Goal: Task Accomplishment & Management: Manage account settings

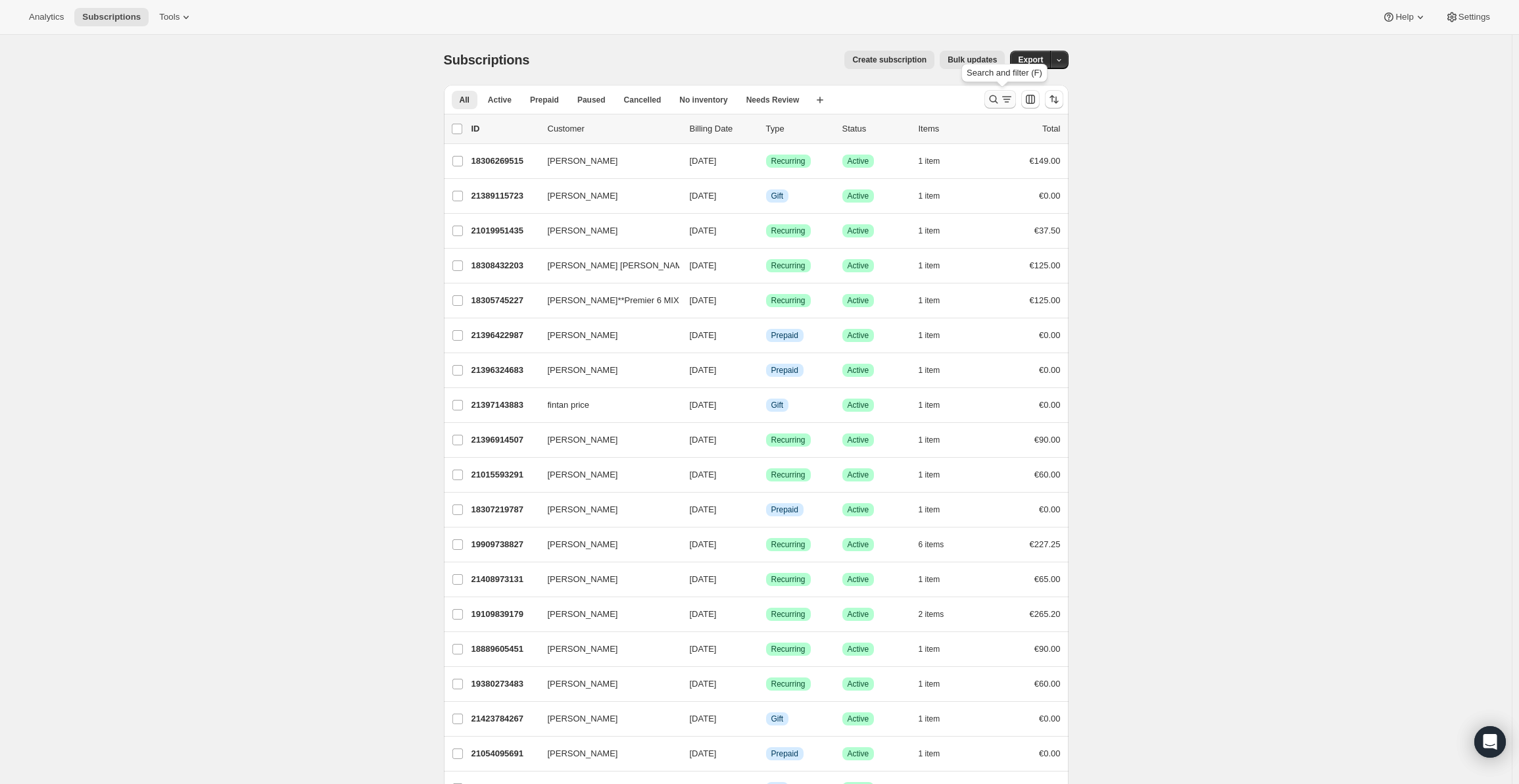
click at [996, 100] on icon "Search and filter results" at bounding box center [994, 99] width 13 height 13
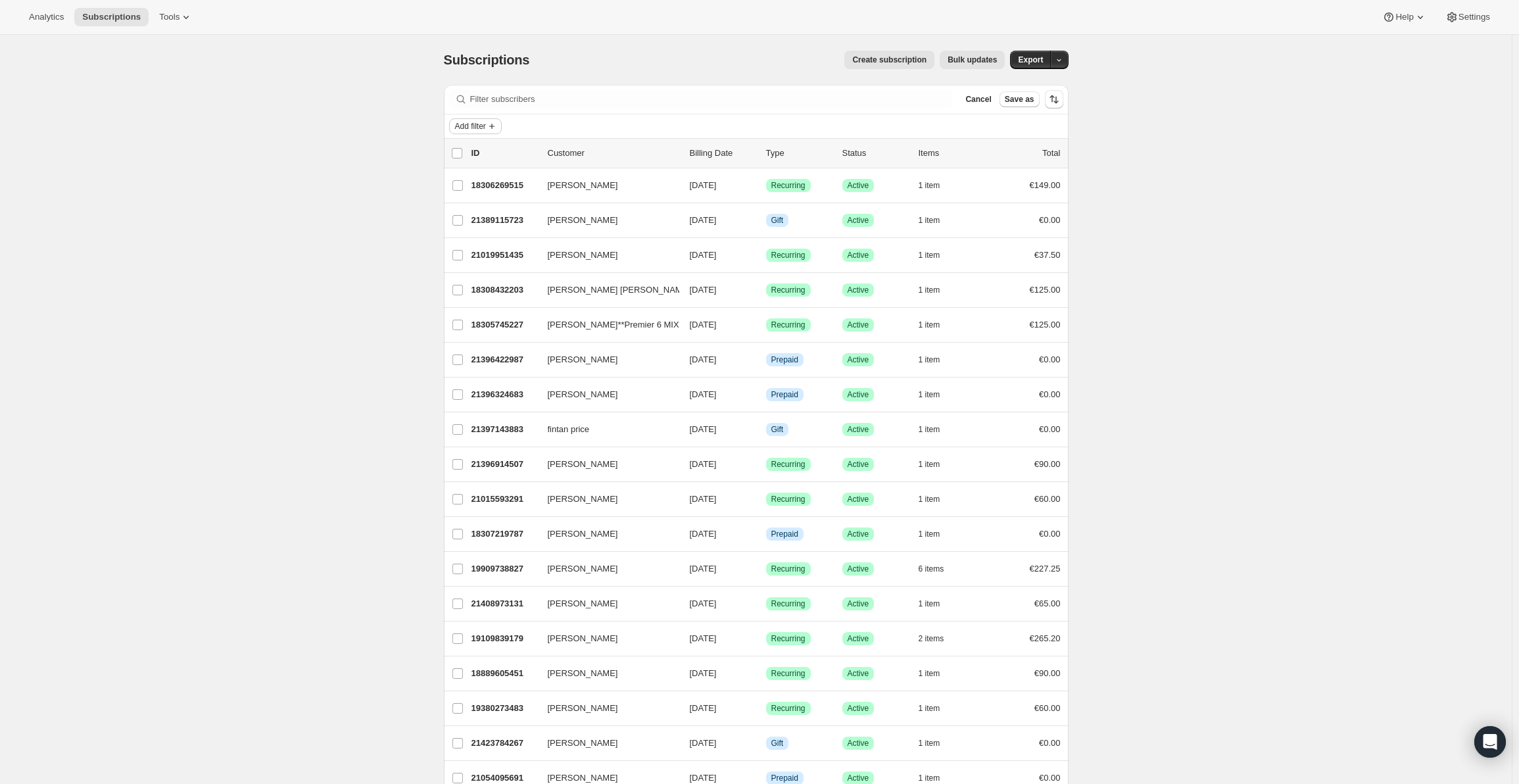
click at [486, 129] on span "Add filter" at bounding box center [471, 126] width 31 height 10
click at [483, 161] on span "Subscription status" at bounding box center [469, 159] width 72 height 10
click at [468, 157] on input "Active" at bounding box center [466, 154] width 10 height 10
checkbox input "true"
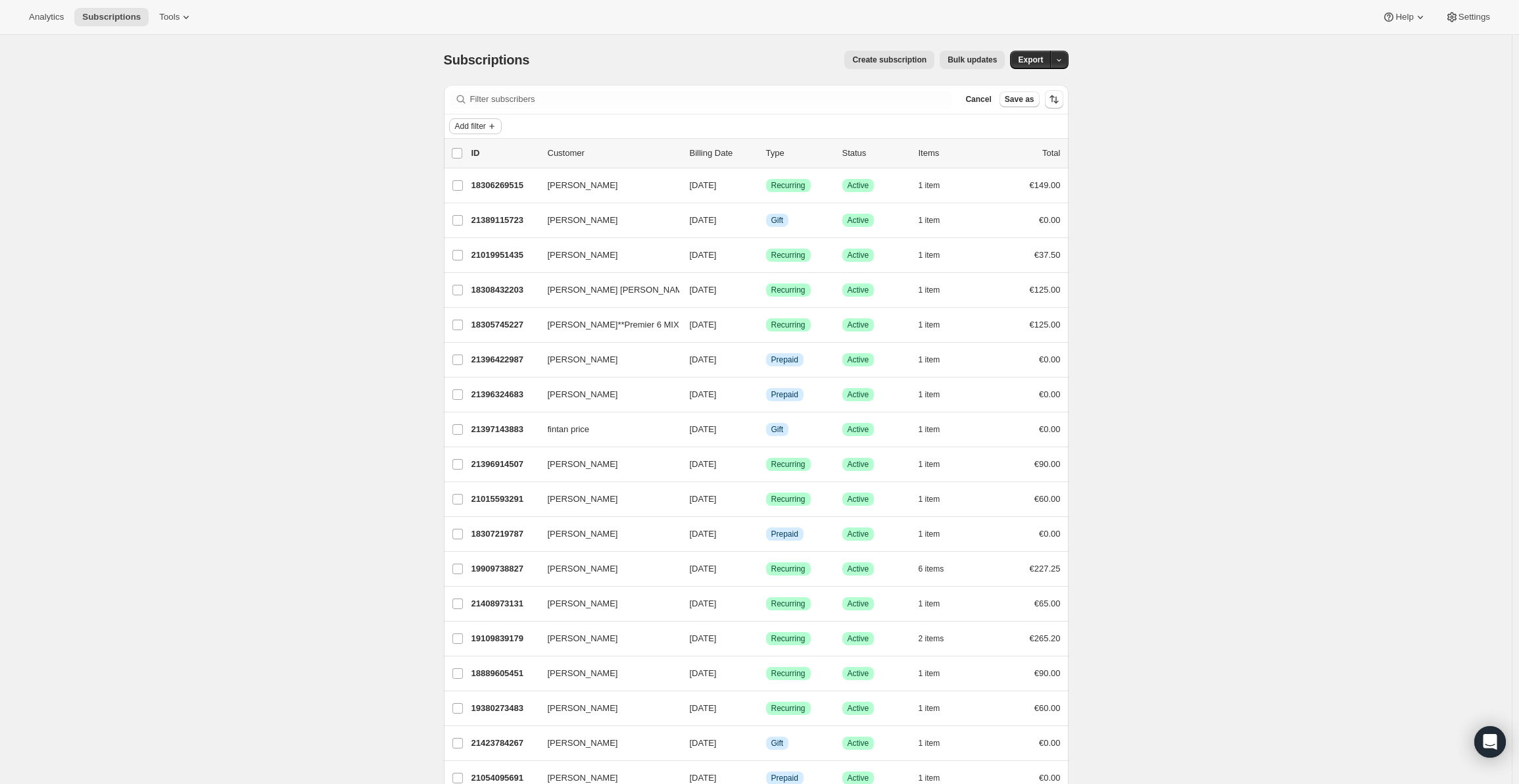
click at [494, 130] on icon "Add filter" at bounding box center [491, 126] width 10 height 10
click at [482, 161] on span "Subscription status" at bounding box center [469, 159] width 72 height 10
click at [537, 318] on span "Apply" at bounding box center [539, 316] width 21 height 13
click at [567, 125] on span "Add filter" at bounding box center [566, 126] width 31 height 10
click at [568, 199] on span "Products" at bounding box center [572, 204] width 87 height 13
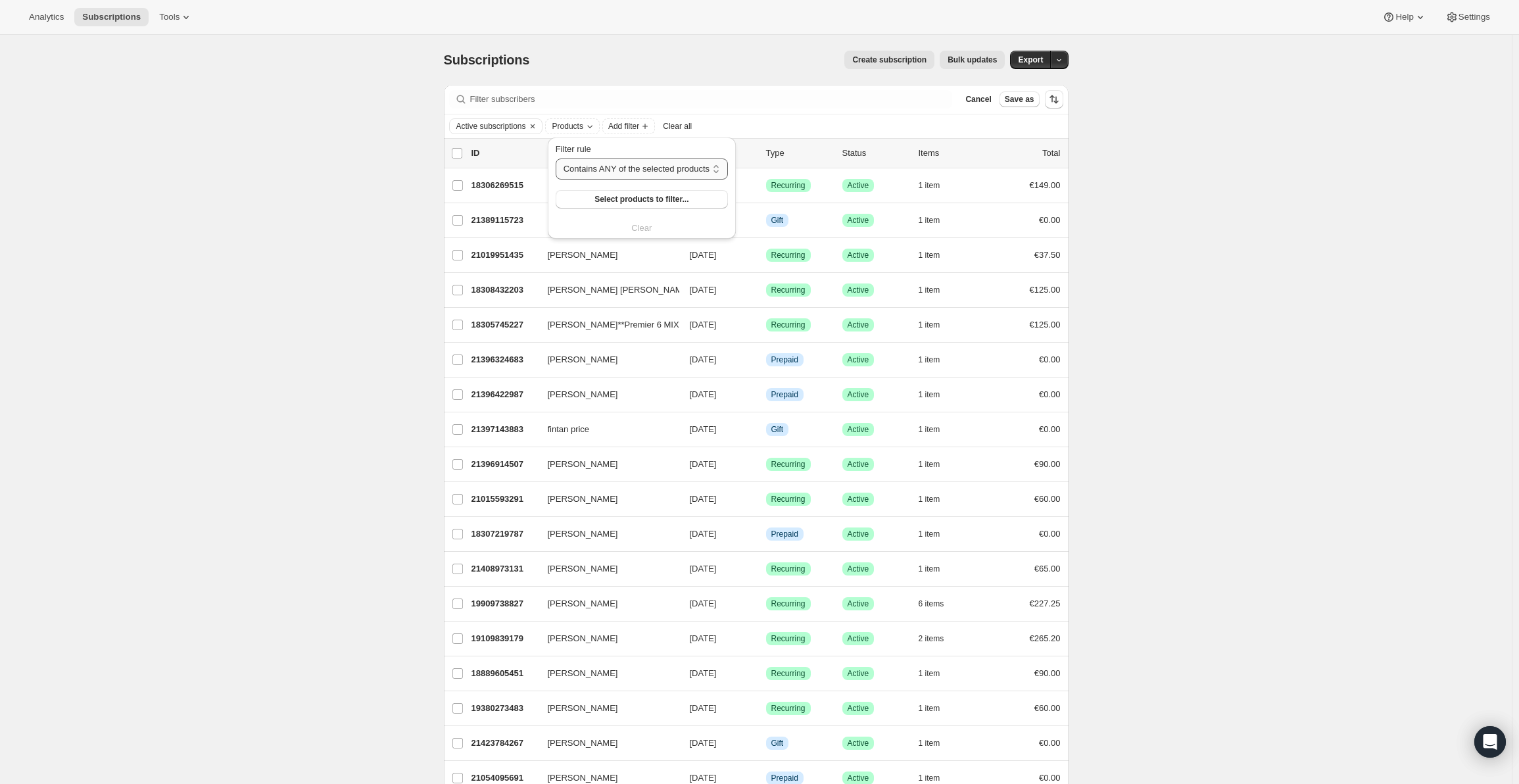
click at [599, 177] on select "Contains ANY of the selected products Contains ALL of the selected products Con…" at bounding box center [641, 168] width 172 height 21
click at [555, 158] on select "Contains ANY of the selected products Contains ALL of the selected products Con…" at bounding box center [641, 168] width 172 height 21
click at [584, 195] on button "Select products to filter..." at bounding box center [641, 199] width 172 height 18
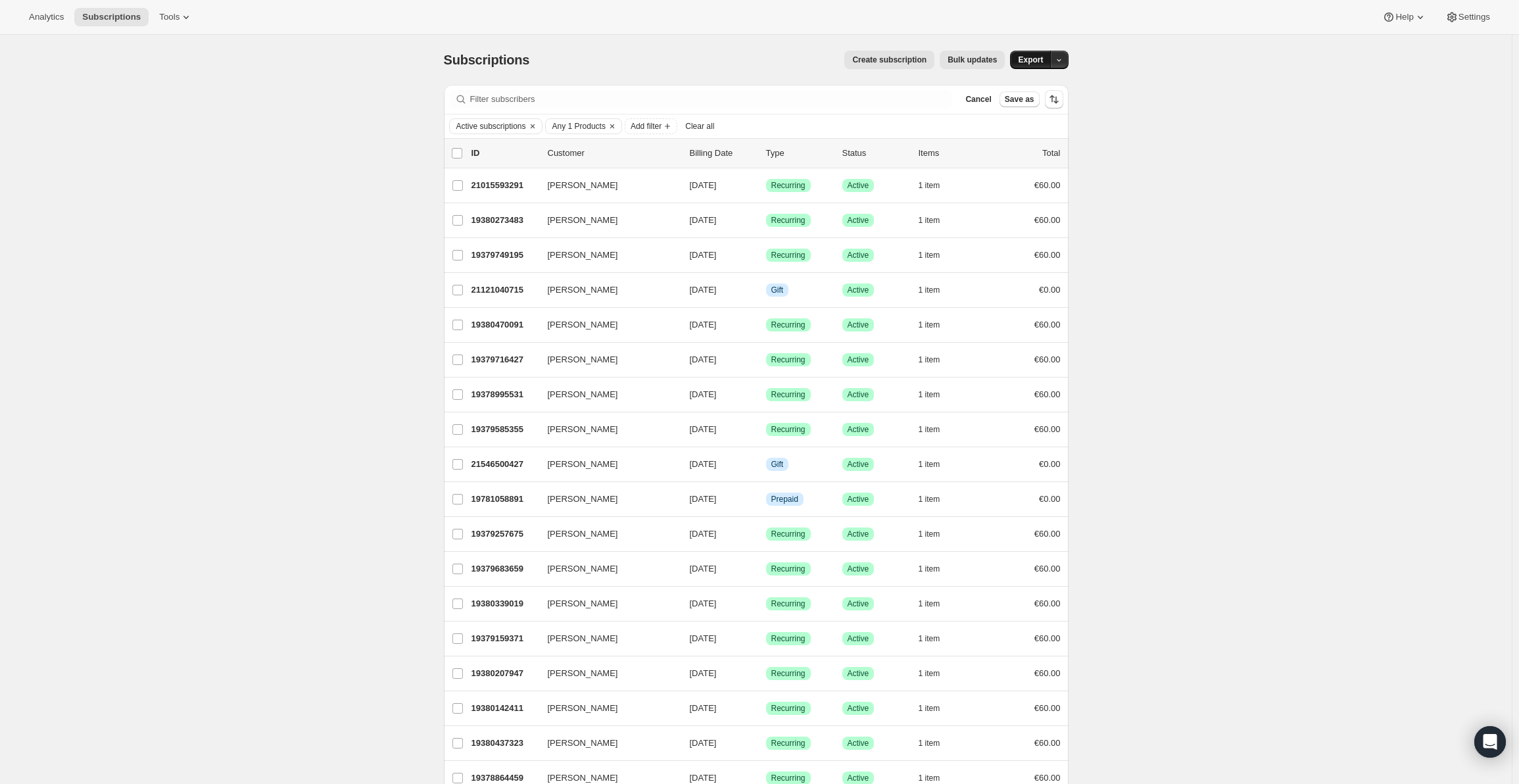
click at [1034, 58] on span "Export" at bounding box center [1031, 60] width 25 height 10
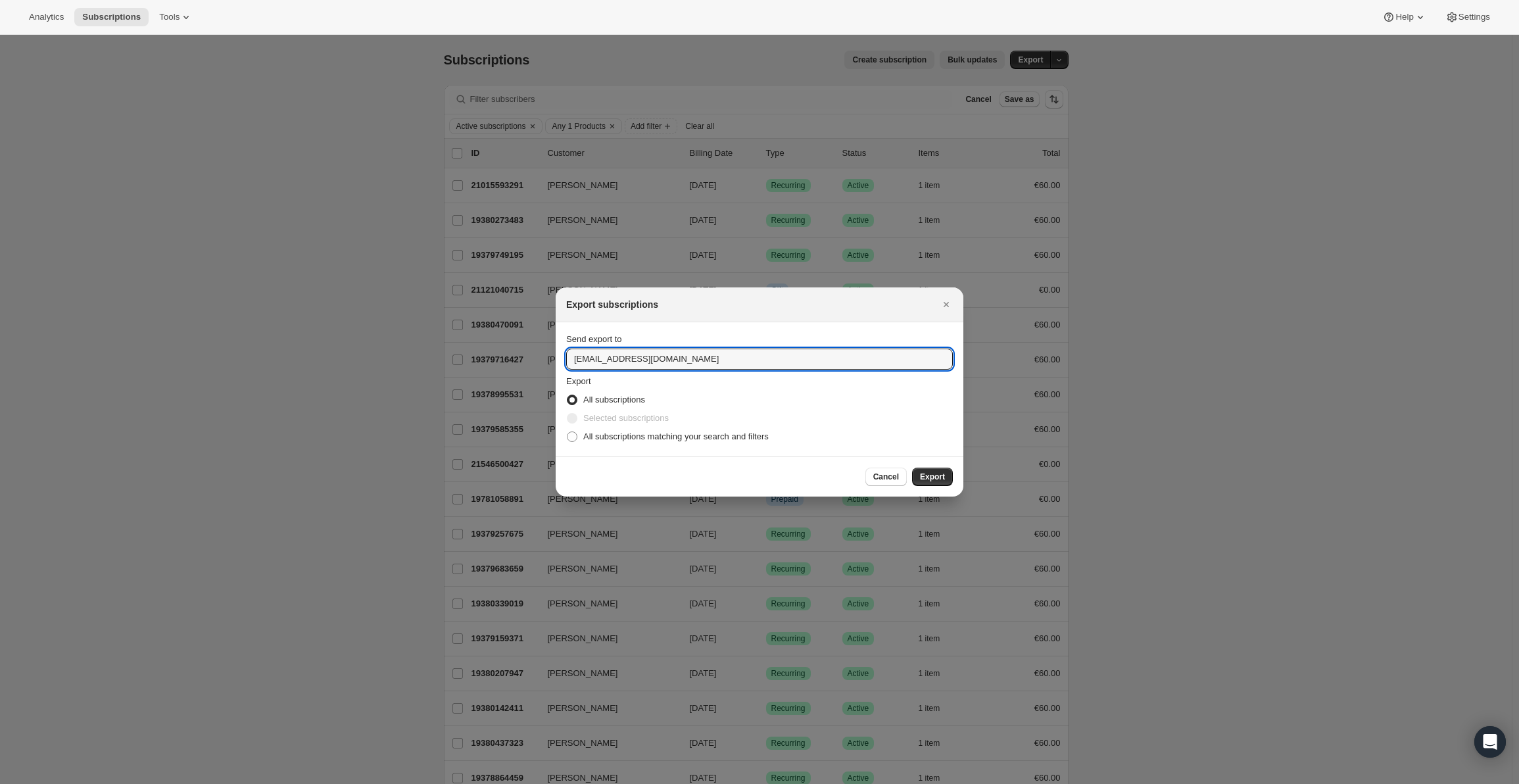
drag, startPoint x: 593, startPoint y: 361, endPoint x: 552, endPoint y: 360, distance: 41.0
type input "andrew@wineonline.ie"
click at [574, 438] on span ":ra:" at bounding box center [572, 436] width 10 height 10
click at [567, 432] on input "All subscriptions matching your search and filters" at bounding box center [567, 431] width 1 height 1
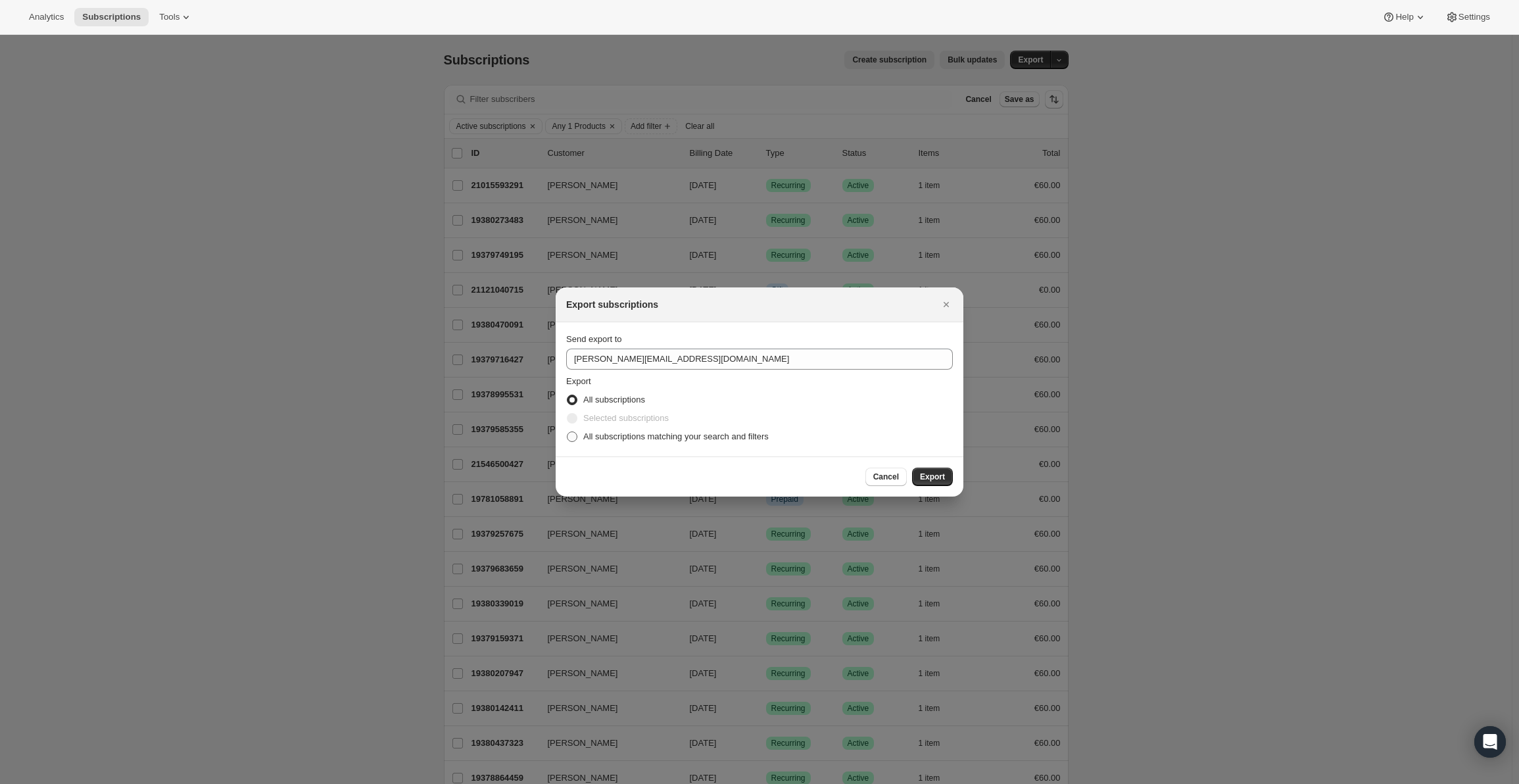
radio input "true"
click at [936, 478] on span "Export" at bounding box center [933, 477] width 25 height 10
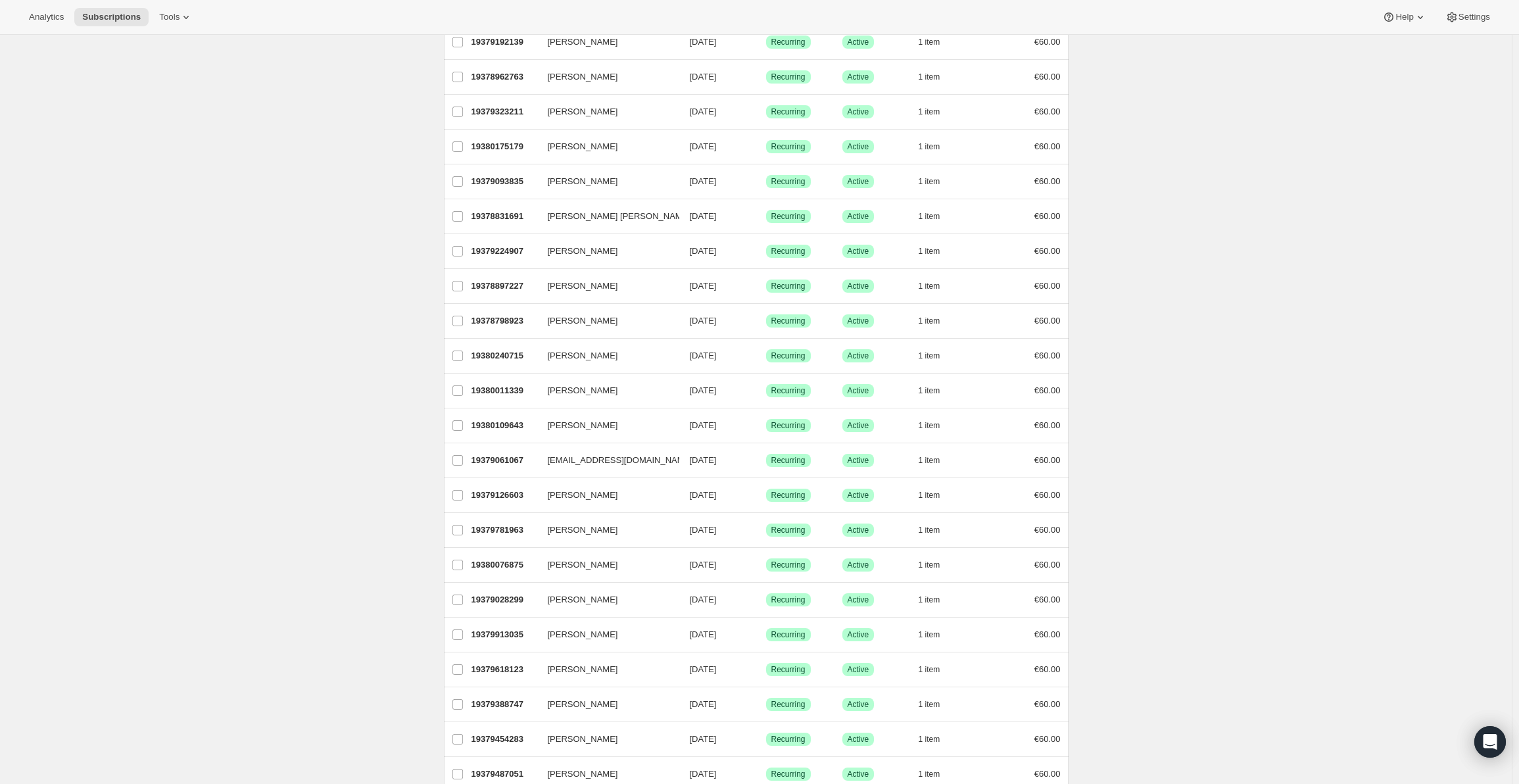
scroll to position [1148, 0]
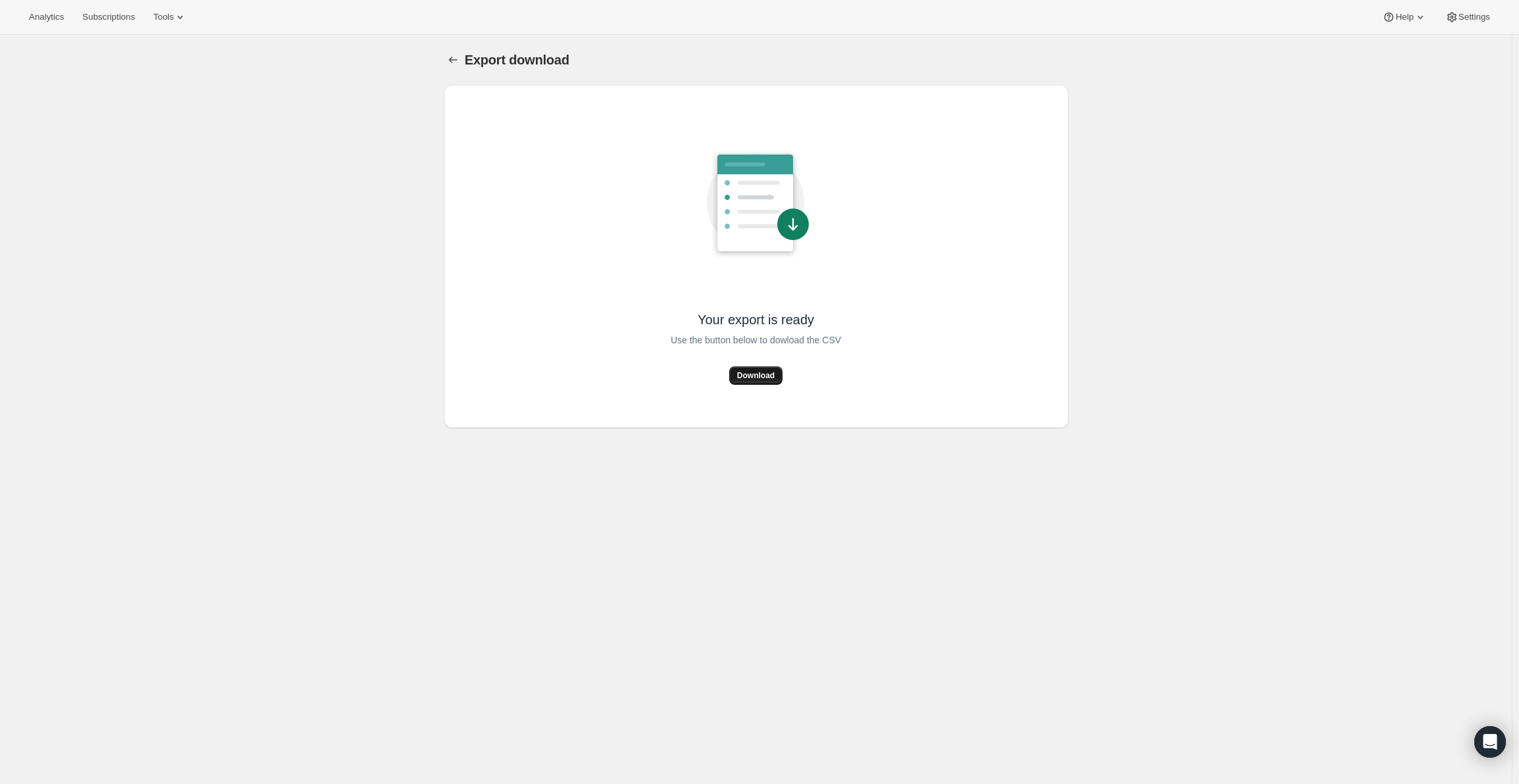
click at [758, 371] on span "Download" at bounding box center [755, 375] width 38 height 10
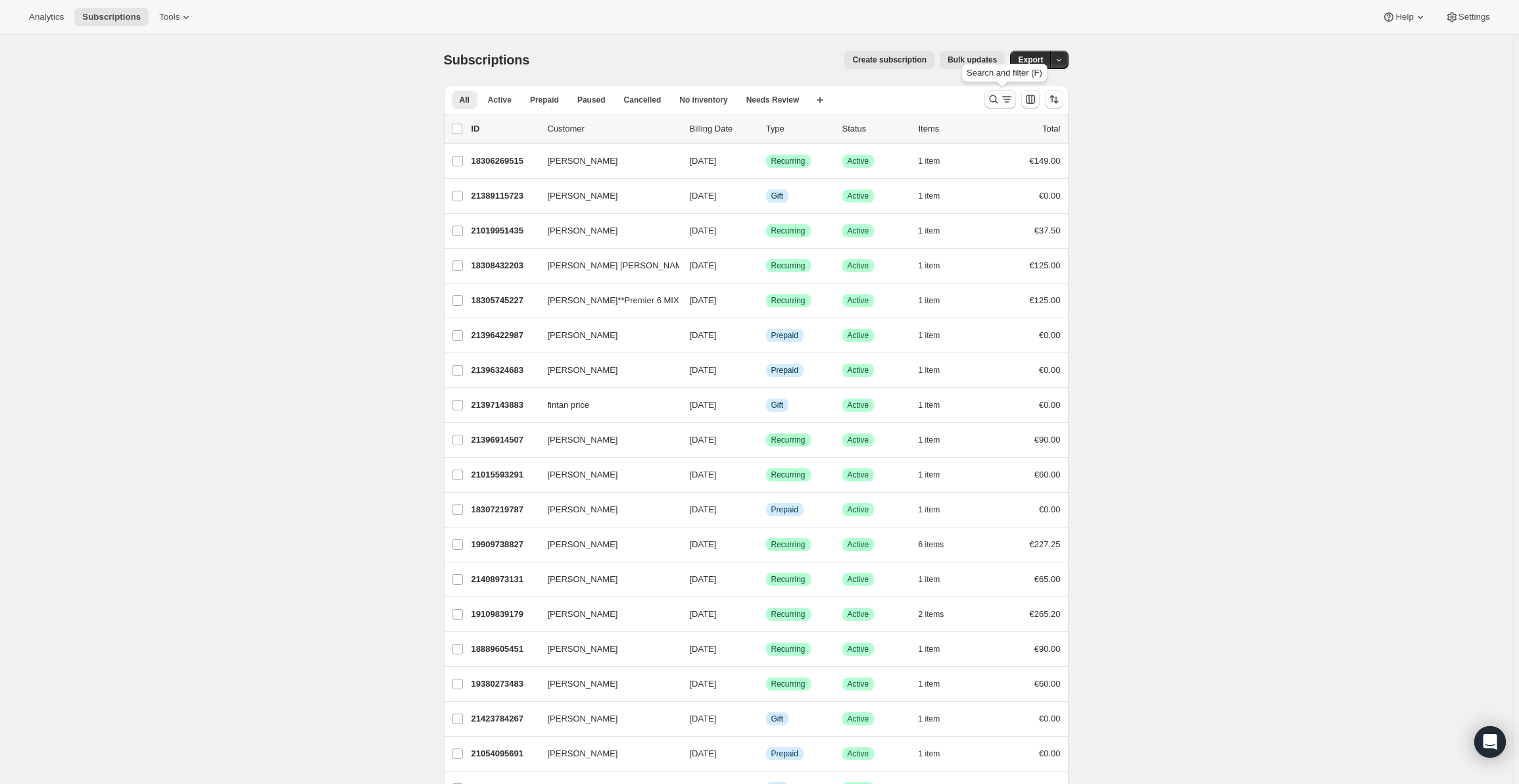
click at [998, 102] on icon "Search and filter results" at bounding box center [994, 99] width 13 height 13
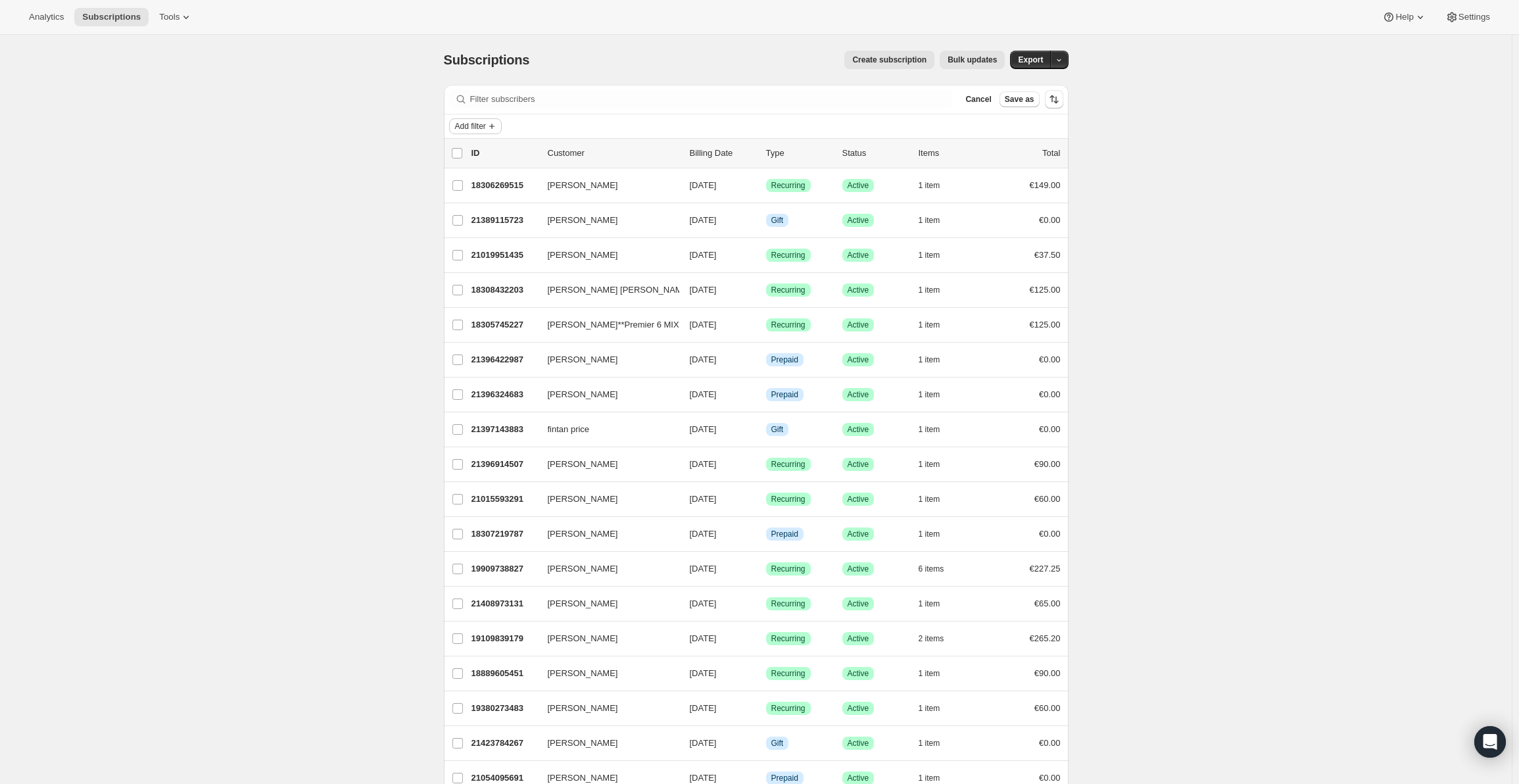
click at [493, 127] on icon "Add filter" at bounding box center [491, 126] width 10 height 10
click at [478, 157] on span "Subscription status" at bounding box center [469, 159] width 72 height 10
click at [478, 157] on span "Active" at bounding box center [488, 154] width 23 height 10
click at [472, 157] on input "Active" at bounding box center [466, 154] width 10 height 10
checkbox input "true"
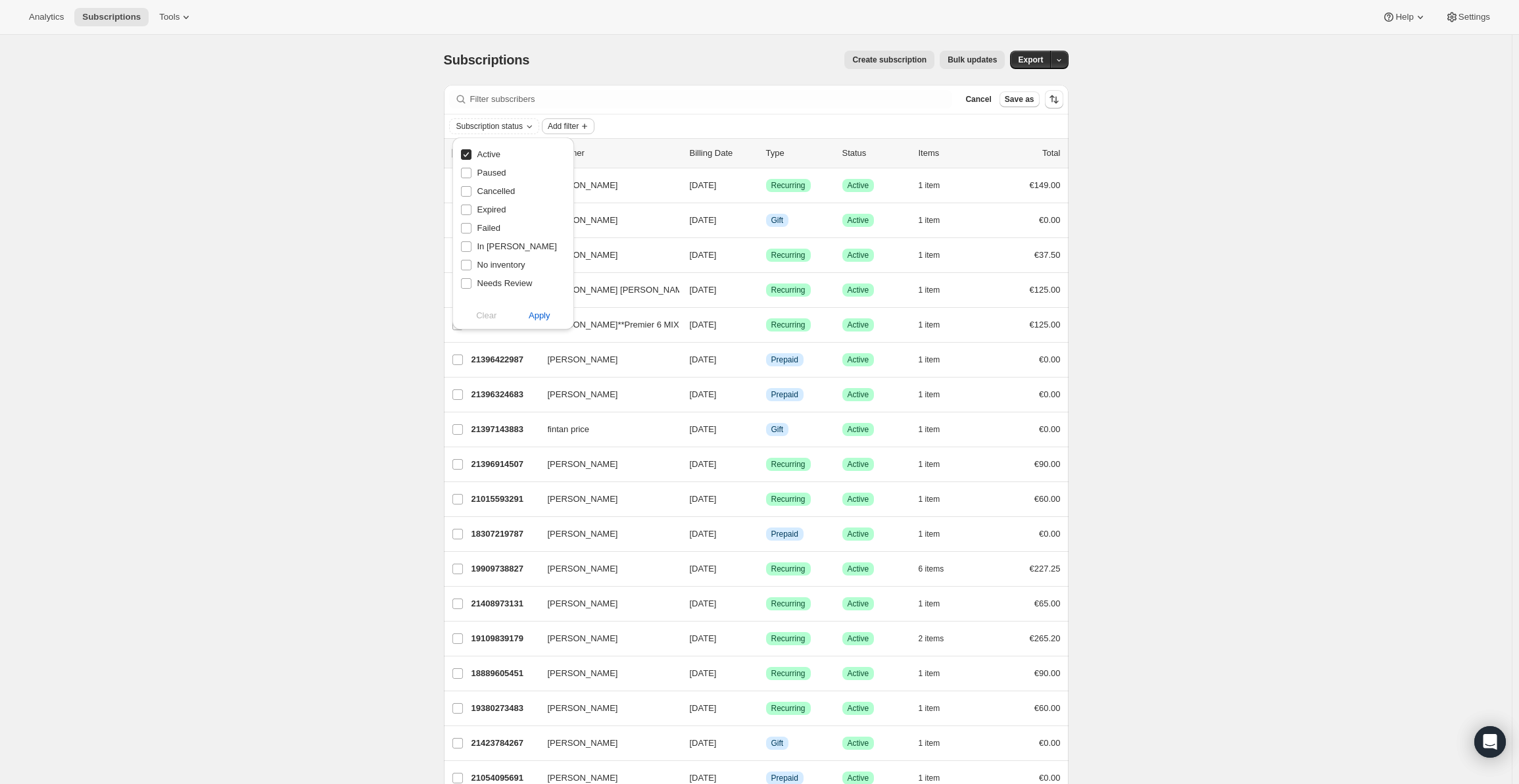
click at [566, 126] on span "Add filter" at bounding box center [563, 126] width 31 height 10
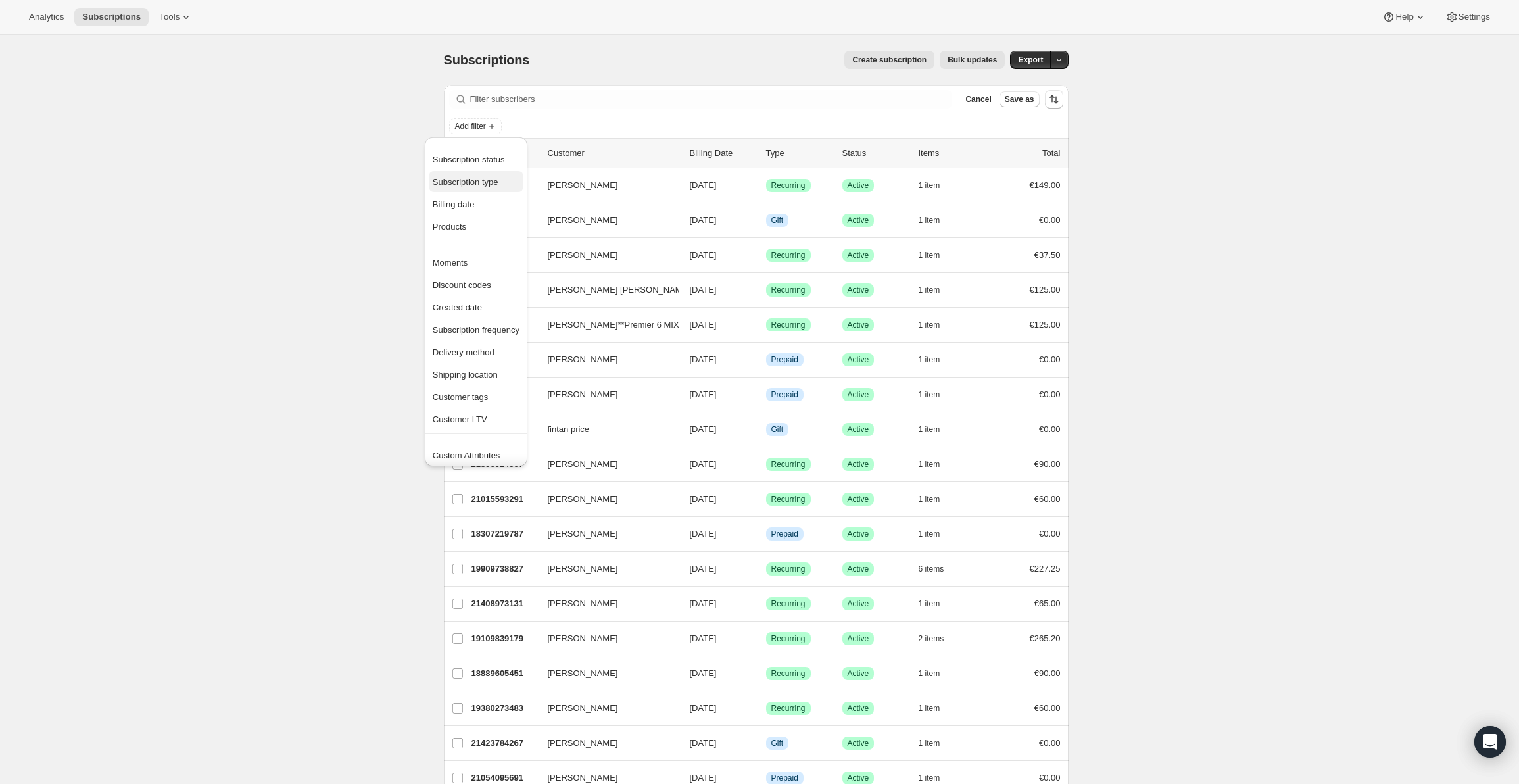
click at [494, 185] on span "Subscription type" at bounding box center [465, 181] width 65 height 10
click at [648, 115] on div "Subscription type Add filter" at bounding box center [755, 126] width 625 height 24
click at [497, 126] on icon "Add filter" at bounding box center [491, 126] width 10 height 10
click at [491, 149] on button "Subscription status" at bounding box center [476, 159] width 95 height 21
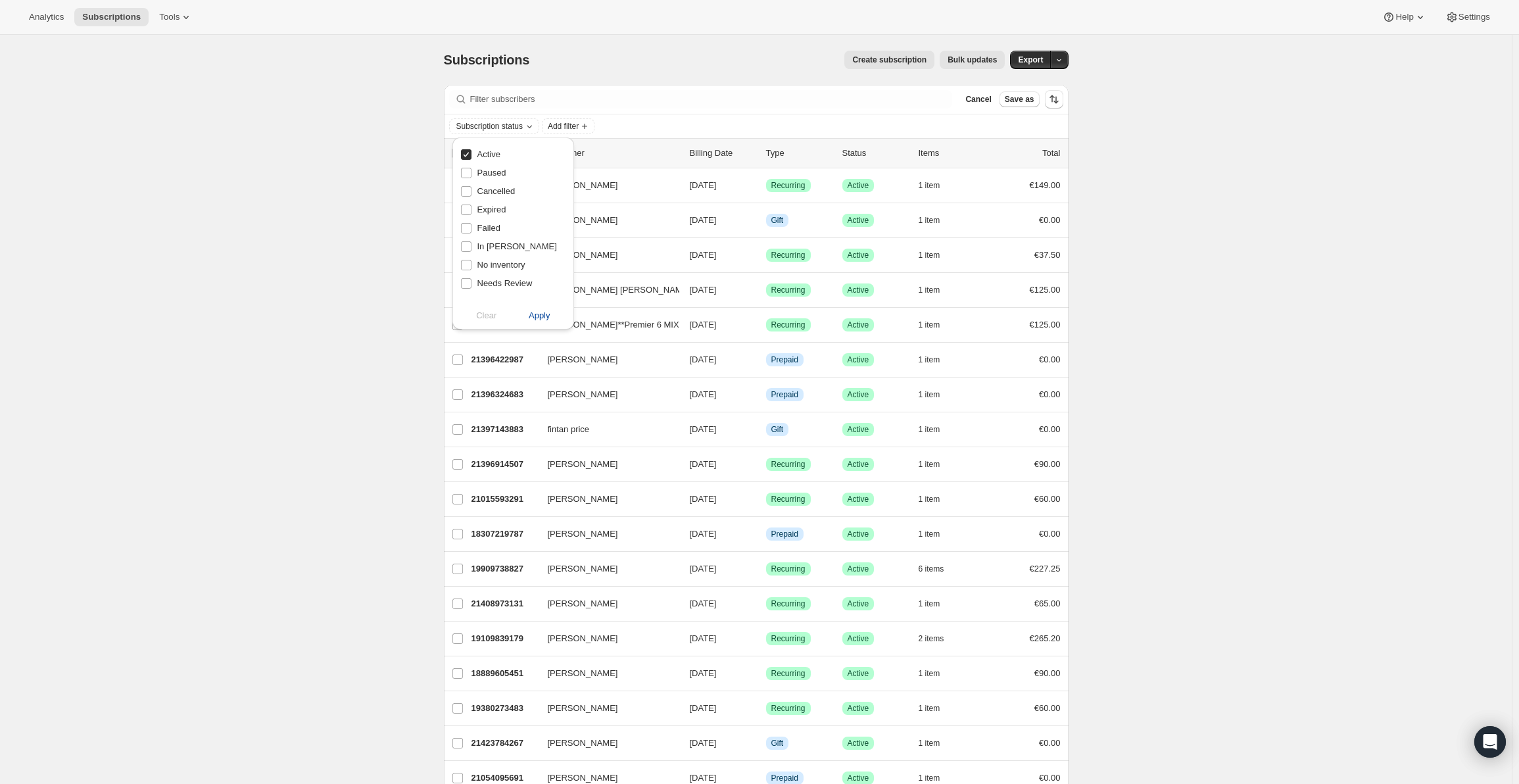
click at [541, 317] on span "Apply" at bounding box center [539, 316] width 21 height 13
click at [573, 130] on span "Add filter" at bounding box center [566, 126] width 31 height 10
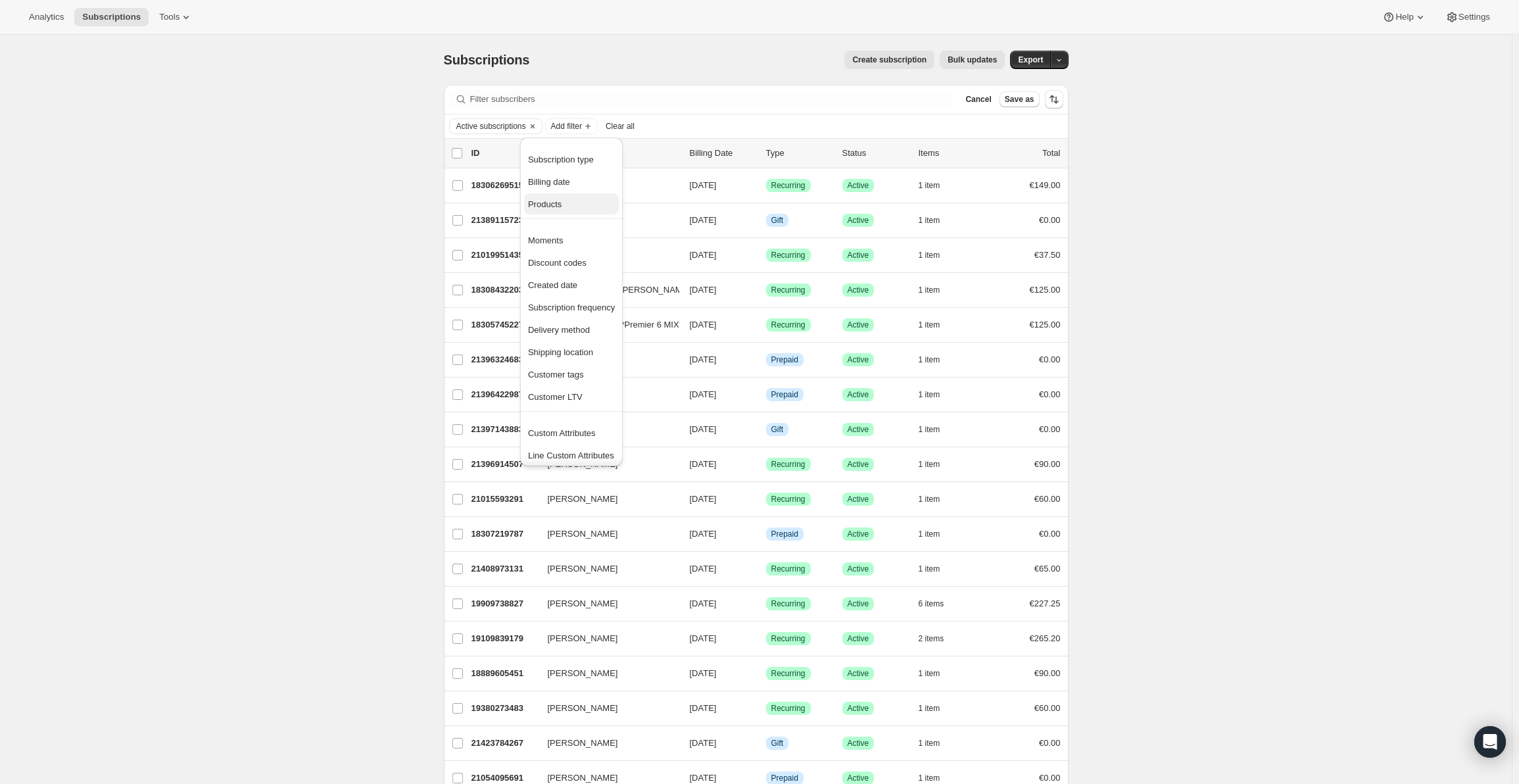
click at [571, 204] on span "Products" at bounding box center [572, 204] width 87 height 13
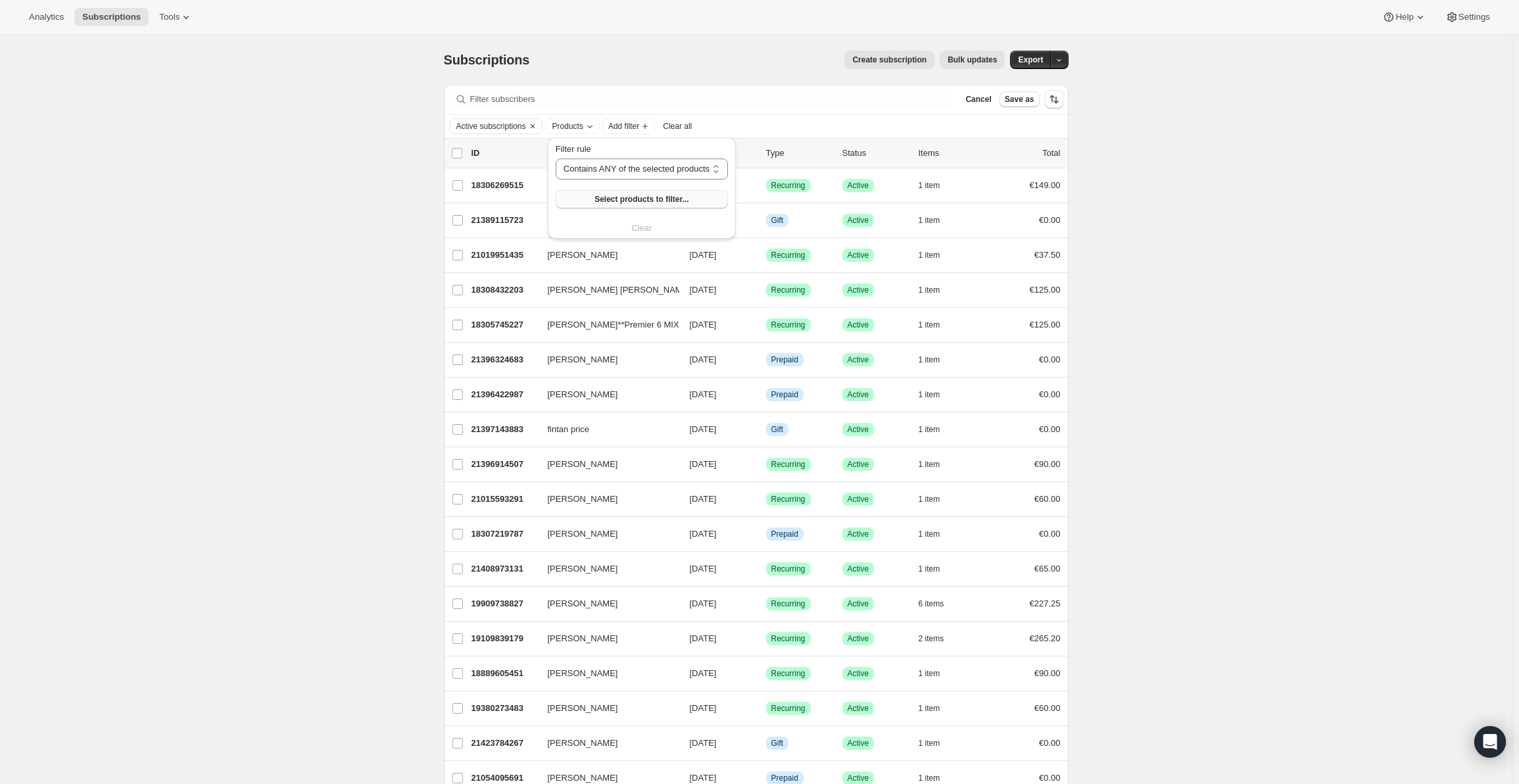
click at [586, 201] on button "Select products to filter..." at bounding box center [641, 199] width 172 height 18
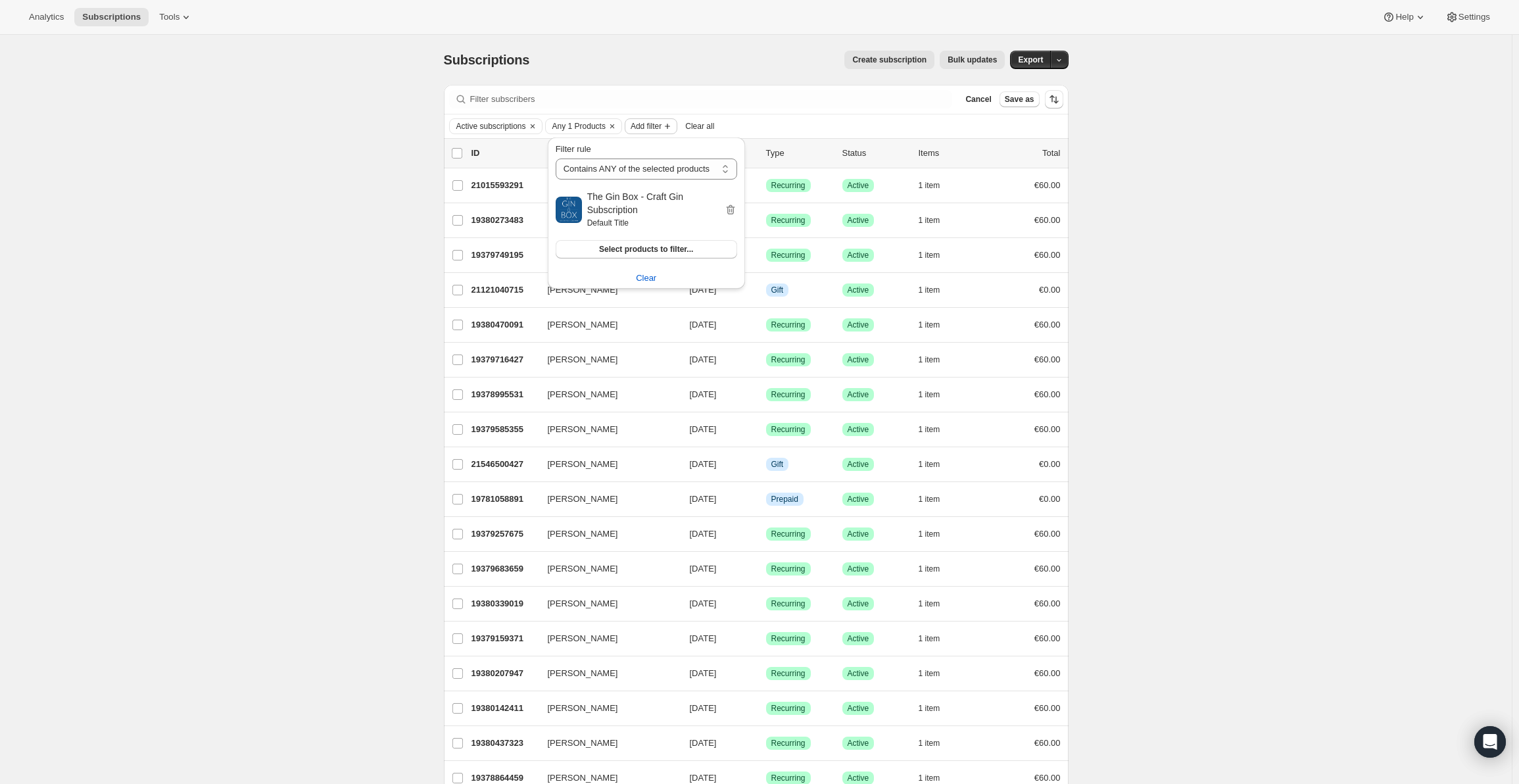
click at [654, 124] on span "Add filter" at bounding box center [646, 126] width 31 height 10
click at [647, 181] on span "Billing date" at bounding box center [631, 181] width 42 height 10
click at [637, 228] on span at bounding box center [641, 228] width 10 height 10
click at [636, 224] on input "Custom" at bounding box center [636, 223] width 1 height 1
radio input "true"
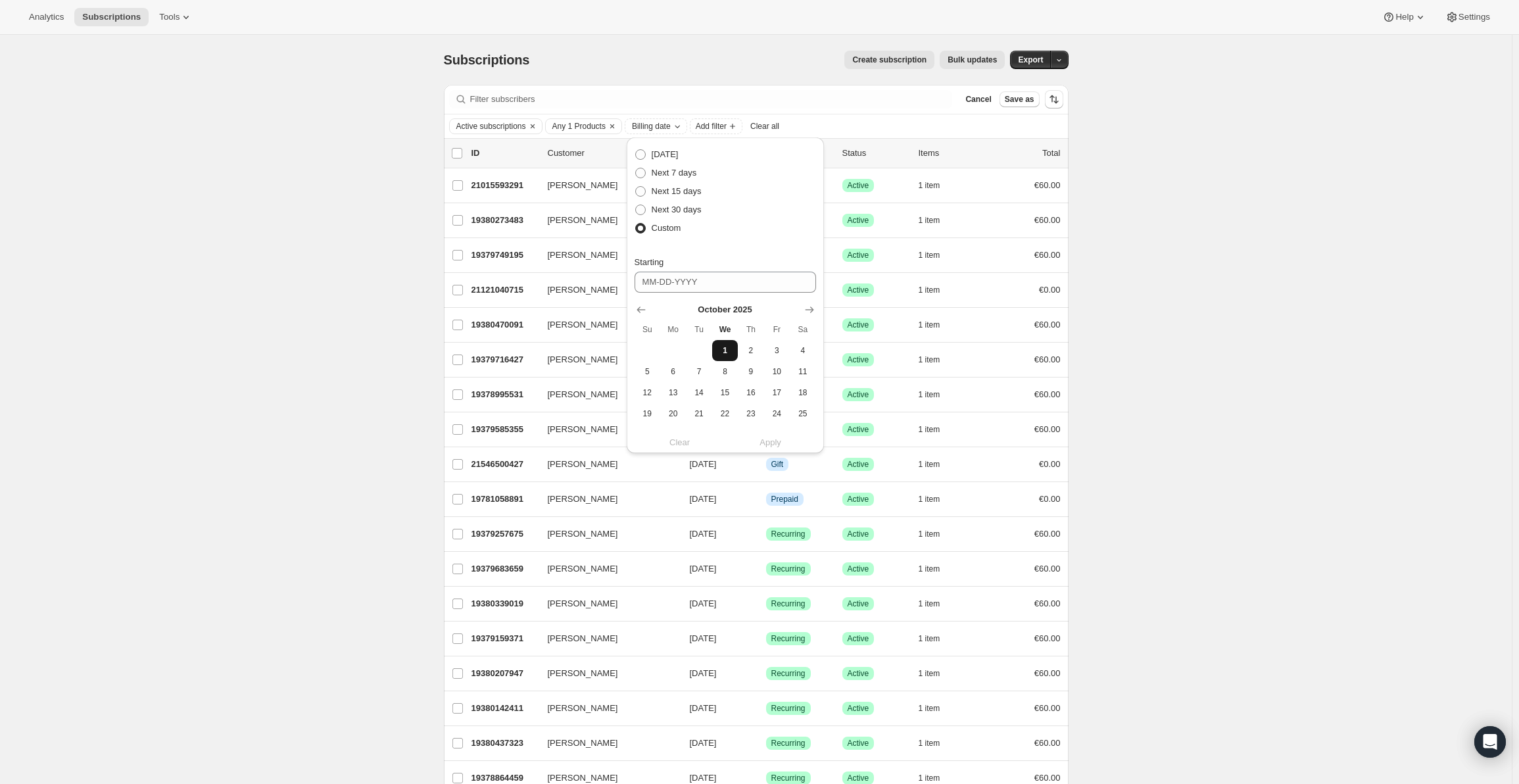
click at [728, 352] on span "1" at bounding box center [725, 350] width 15 height 10
type input "[DATE]"
click at [779, 393] on span "31" at bounding box center [777, 393] width 15 height 10
type input "[DATE]"
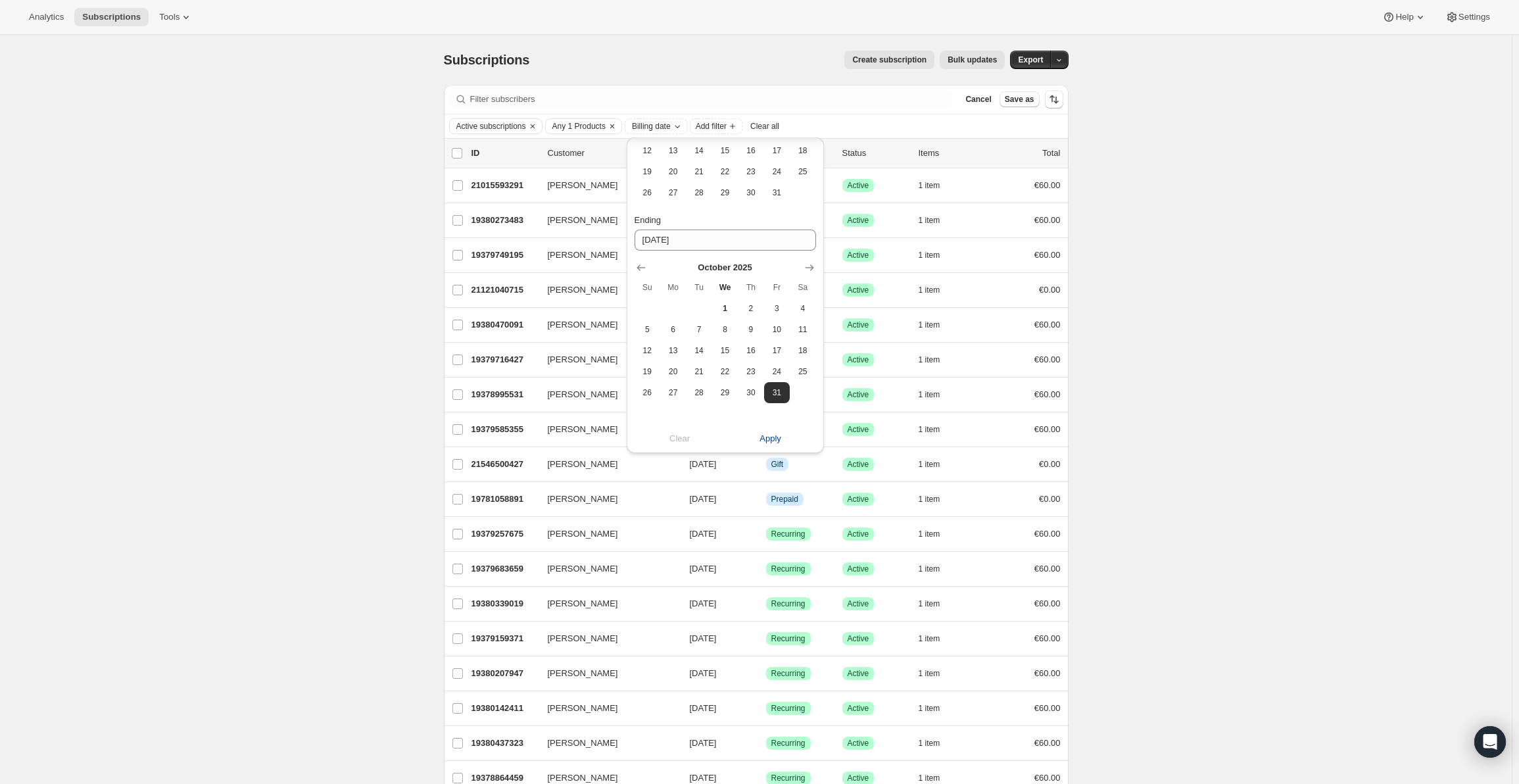
click at [776, 437] on span "Apply" at bounding box center [769, 438] width 21 height 13
click at [1289, 371] on div "Subscriptions. This page is ready Subscriptions Create subscription Bulk update…" at bounding box center [755, 451] width 1512 height 833
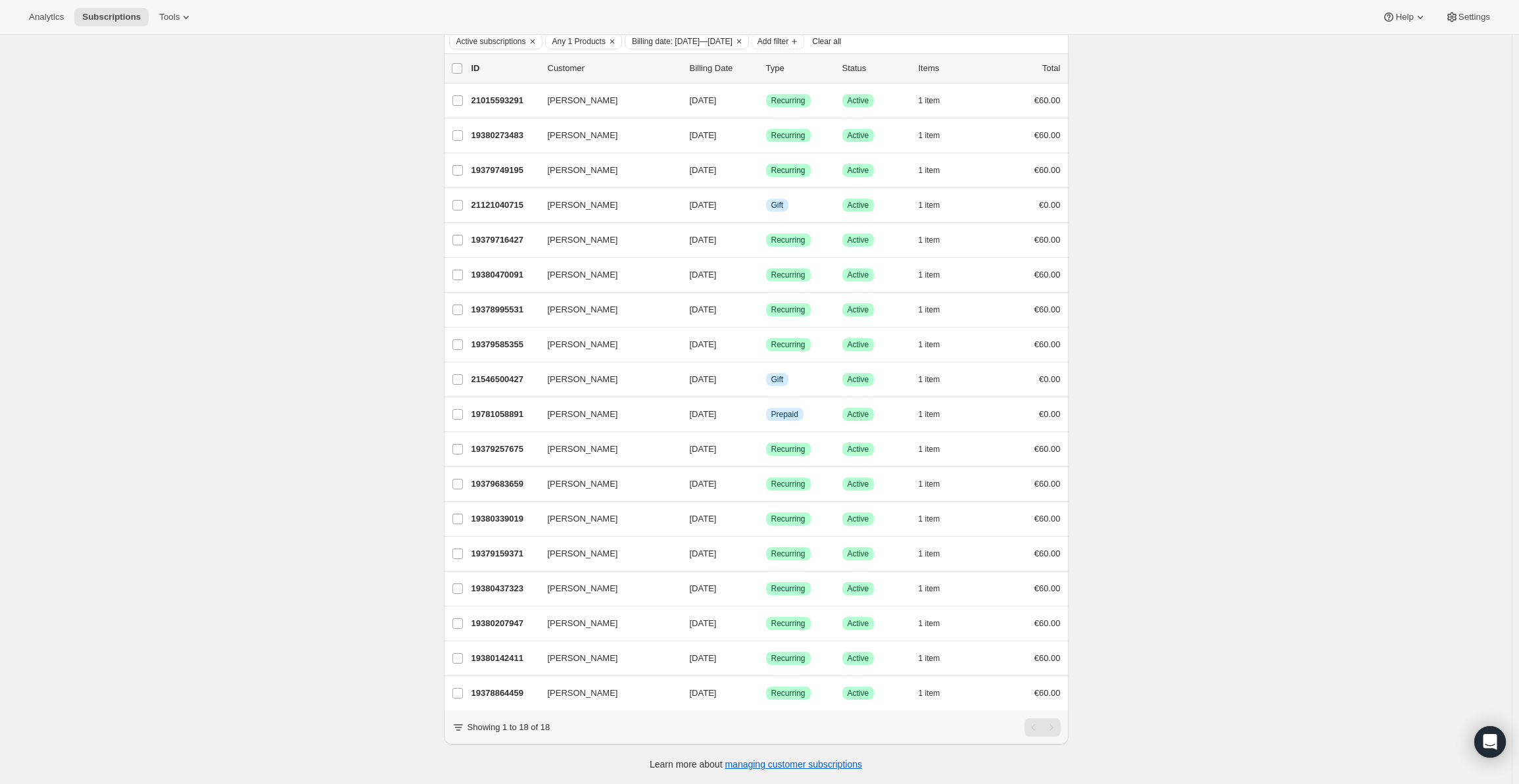
scroll to position [95, 0]
